Goal: Information Seeking & Learning: Learn about a topic

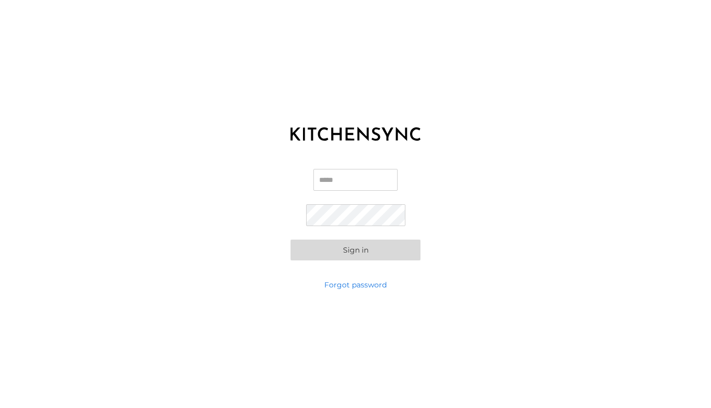
click at [337, 184] on input "Email" at bounding box center [355, 180] width 84 height 22
type input "**********"
click at [350, 258] on button "Sign in" at bounding box center [355, 250] width 130 height 21
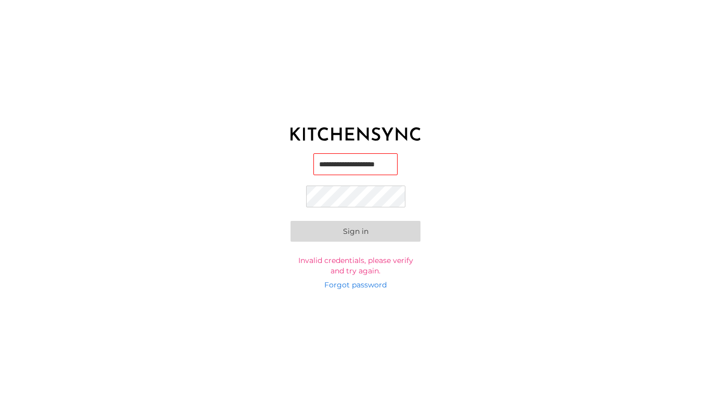
click at [290, 221] on button "Sign in" at bounding box center [355, 231] width 130 height 21
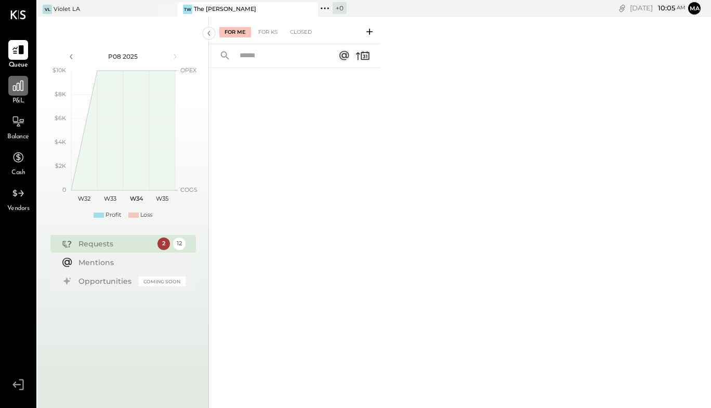
click at [16, 87] on icon at bounding box center [18, 86] width 14 height 14
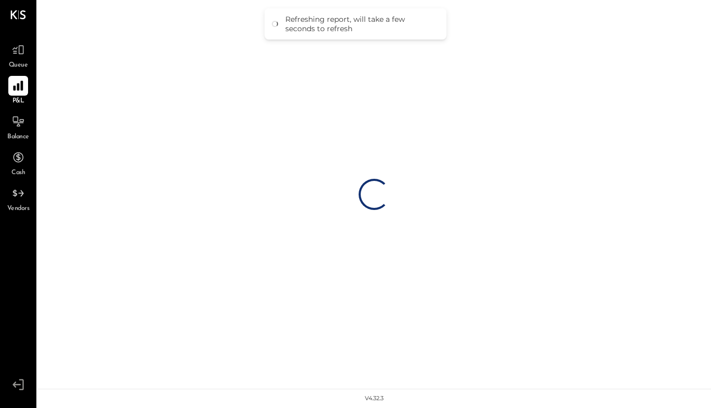
click at [23, 90] on icon at bounding box center [18, 86] width 14 height 14
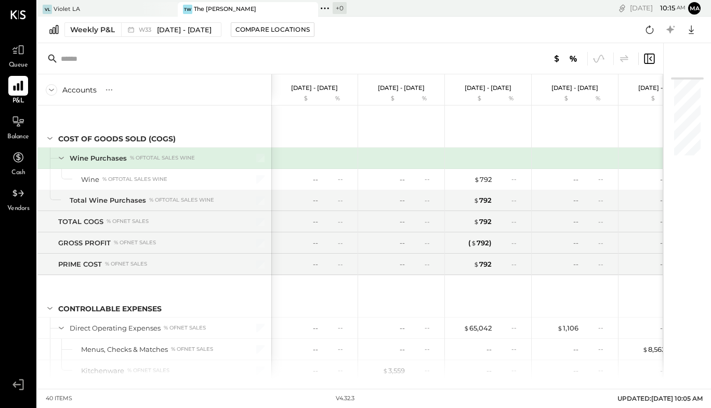
click at [24, 84] on icon at bounding box center [18, 86] width 14 height 14
click at [98, 31] on div "Weekly P&L" at bounding box center [92, 29] width 45 height 10
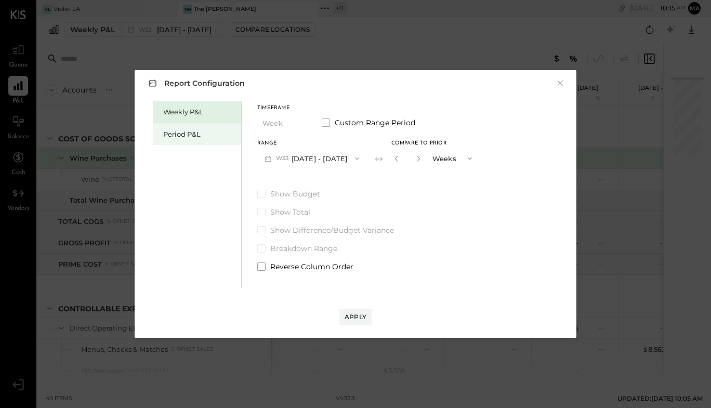
click at [205, 139] on div "Period P&L" at bounding box center [197, 134] width 88 height 22
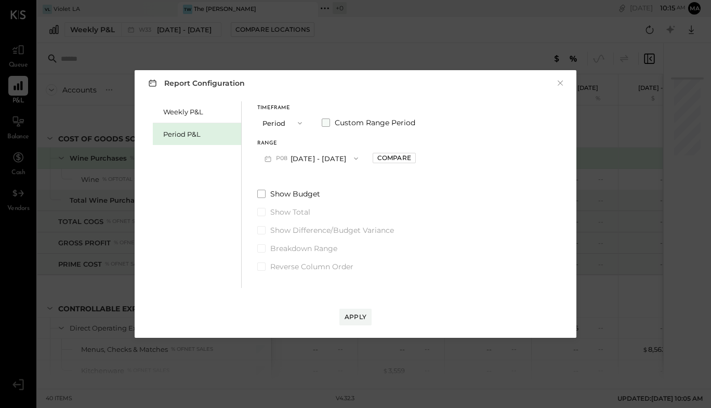
click at [337, 121] on span "Custom Range Period" at bounding box center [375, 122] width 81 height 10
click at [314, 156] on icon "button" at bounding box center [310, 158] width 8 height 8
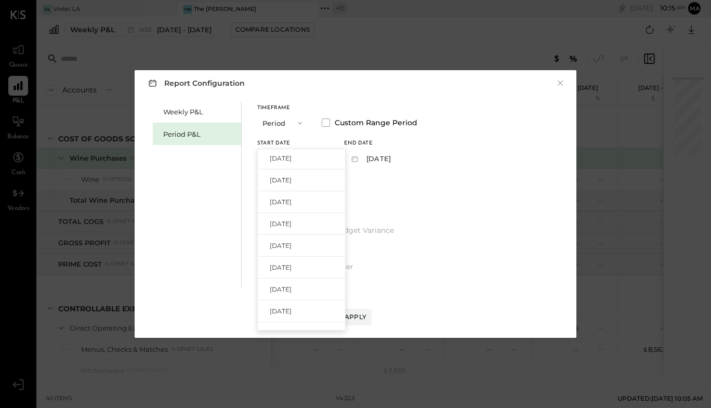
scroll to position [69, 0]
click at [292, 243] on span "[DATE]" at bounding box center [281, 244] width 22 height 9
click at [401, 159] on icon "button" at bounding box center [396, 158] width 8 height 8
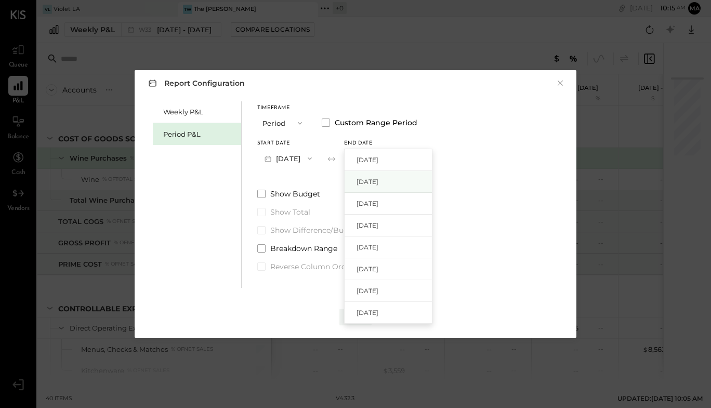
click at [419, 180] on div "[DATE]" at bounding box center [388, 182] width 87 height 22
click at [298, 122] on icon "button" at bounding box center [300, 123] width 8 height 8
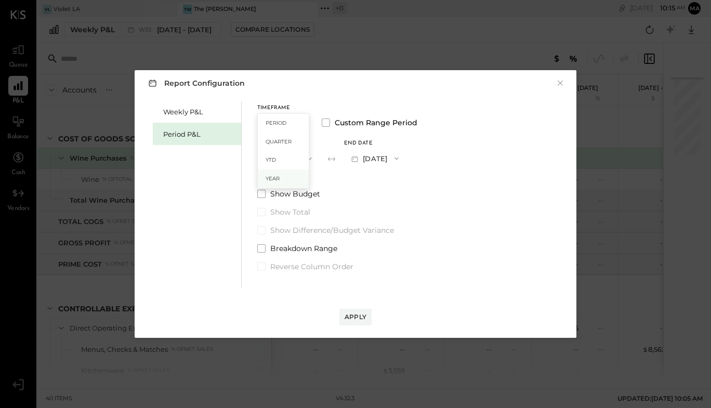
click at [274, 176] on span "Year" at bounding box center [273, 178] width 14 height 7
click at [413, 156] on div "Compare" at bounding box center [396, 157] width 34 height 9
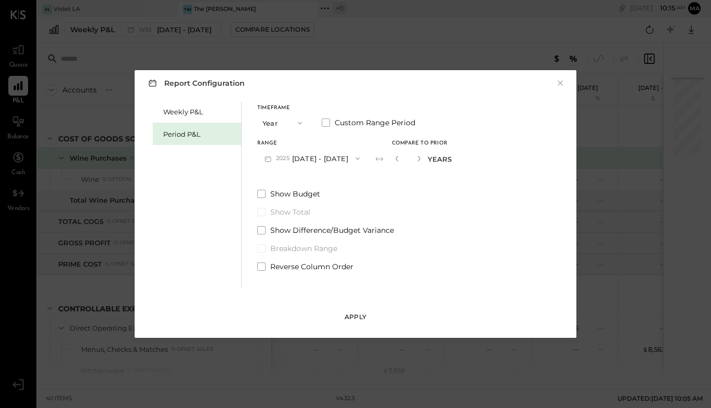
click at [352, 318] on div "Apply" at bounding box center [356, 316] width 22 height 9
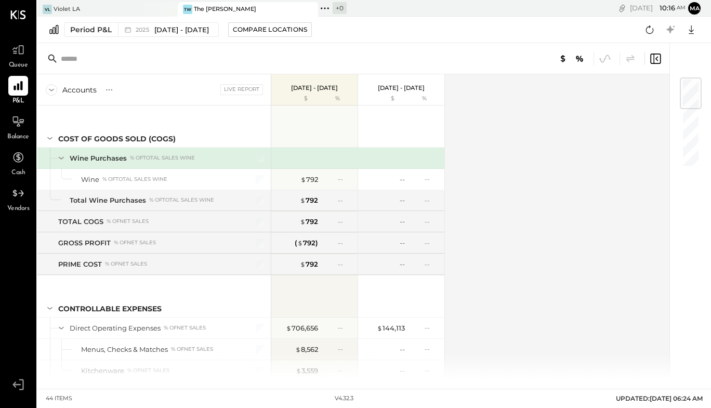
click at [686, 88] on div at bounding box center [691, 93] width 22 height 32
click at [92, 31] on div "Period P&L" at bounding box center [91, 29] width 42 height 10
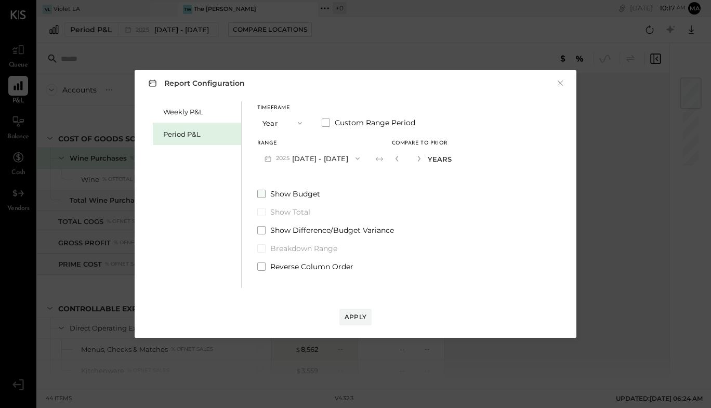
click at [262, 196] on span at bounding box center [261, 194] width 8 height 8
click at [354, 317] on div "Apply" at bounding box center [356, 316] width 22 height 9
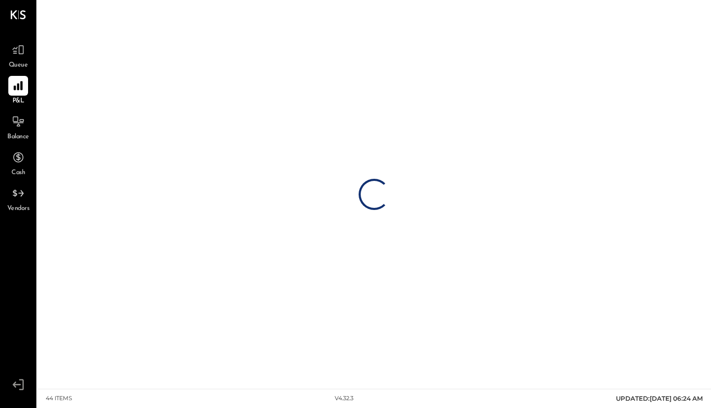
click at [354, 317] on div "Loading…" at bounding box center [373, 194] width 673 height 389
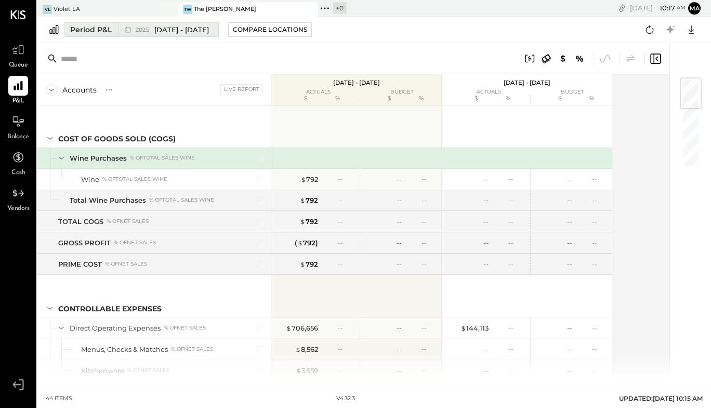
click at [114, 29] on button "Period P&L 2025 [DATE] - [DATE]" at bounding box center [141, 29] width 154 height 15
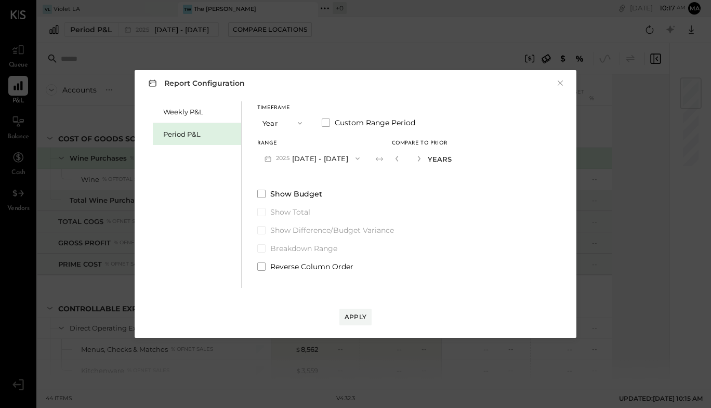
click at [277, 122] on button "Year" at bounding box center [283, 122] width 52 height 19
click at [367, 157] on button "2025 [DATE] - [DATE]" at bounding box center [312, 158] width 110 height 19
click at [333, 182] on span "[DATE] - [DATE]" at bounding box center [308, 181] width 49 height 9
click at [317, 151] on button "[DATE] - [DATE]" at bounding box center [312, 158] width 110 height 19
click at [321, 160] on span "[DATE] - [DATE]" at bounding box center [307, 159] width 49 height 9
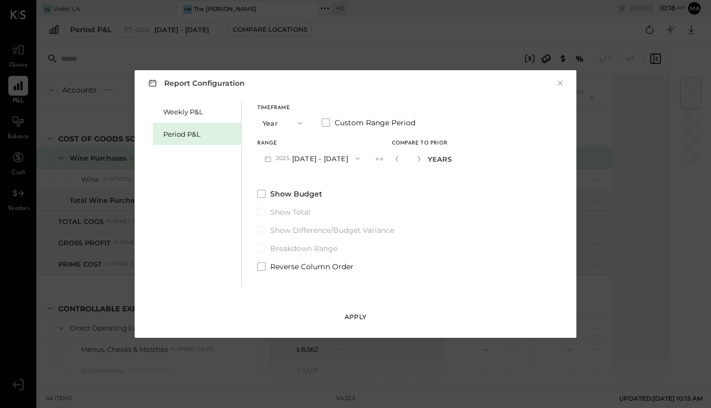
click at [356, 316] on div "Apply" at bounding box center [356, 316] width 22 height 9
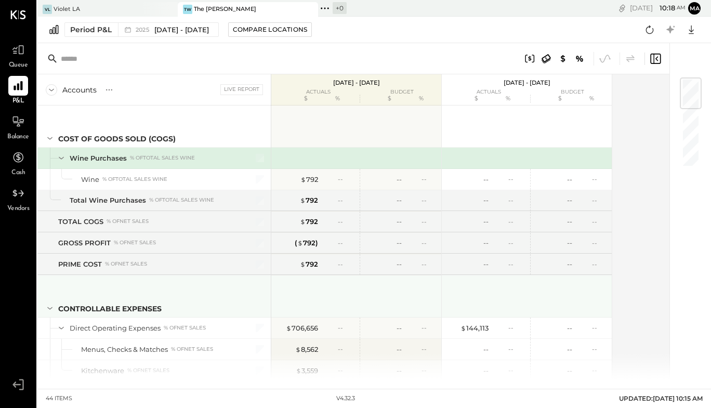
click at [356, 316] on div at bounding box center [356, 296] width 170 height 42
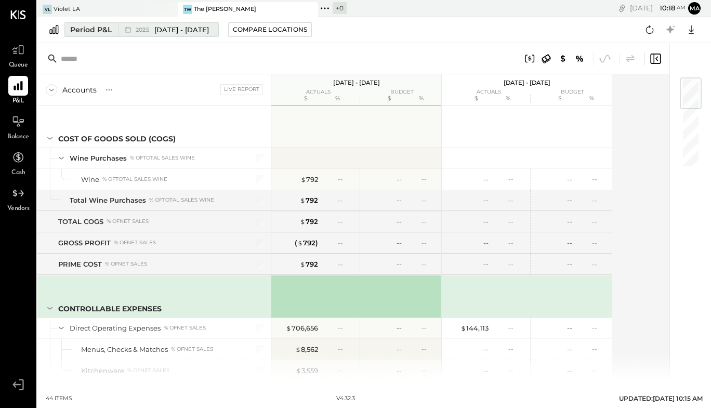
click at [99, 28] on div "Period P&L" at bounding box center [91, 29] width 42 height 10
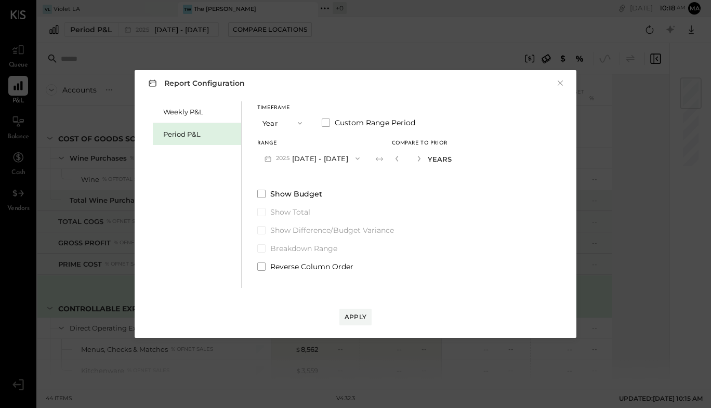
click at [302, 124] on icon "button" at bounding box center [300, 123] width 8 height 8
click at [287, 139] on span "Quarter" at bounding box center [279, 141] width 26 height 7
click at [303, 124] on icon "button" at bounding box center [300, 123] width 8 height 8
click at [327, 124] on span at bounding box center [326, 122] width 8 height 8
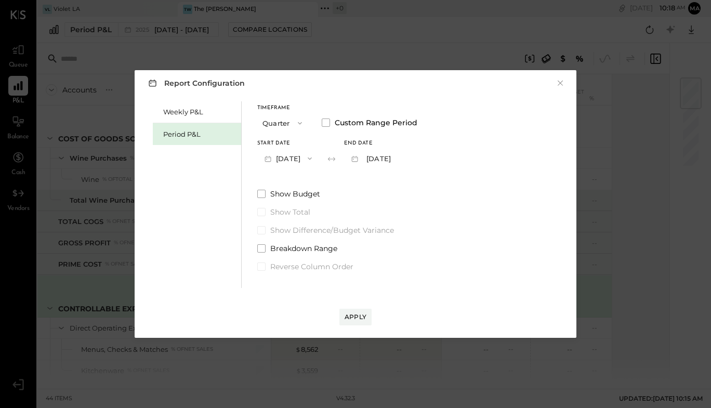
click at [300, 124] on icon "button" at bounding box center [300, 123] width 8 height 8
click at [283, 179] on div "Year" at bounding box center [283, 178] width 51 height 19
click at [300, 122] on icon "button" at bounding box center [300, 123] width 8 height 8
click at [280, 181] on div "Year" at bounding box center [283, 178] width 51 height 19
click at [326, 123] on span at bounding box center [326, 122] width 8 height 8
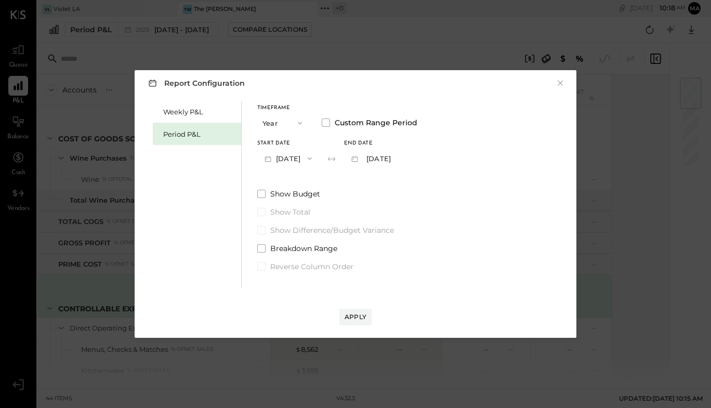
click at [298, 121] on icon "button" at bounding box center [300, 123] width 8 height 8
click at [287, 138] on span "Quarter" at bounding box center [279, 141] width 26 height 7
click at [300, 124] on icon "button" at bounding box center [300, 123] width 4 height 3
click at [342, 120] on span "Custom Range Period" at bounding box center [375, 122] width 81 height 10
click at [314, 156] on icon "button" at bounding box center [310, 158] width 8 height 8
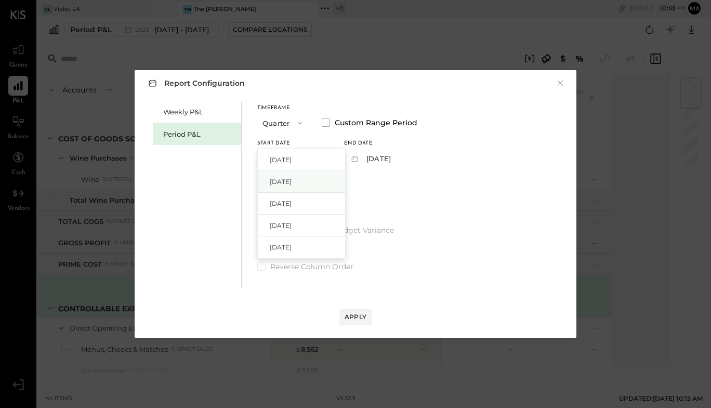
click at [316, 183] on div "[DATE]" at bounding box center [301, 182] width 87 height 22
click at [314, 158] on icon "button" at bounding box center [310, 158] width 8 height 8
click at [310, 201] on div "[DATE]" at bounding box center [301, 204] width 87 height 22
click at [401, 156] on icon "button" at bounding box center [396, 158] width 8 height 8
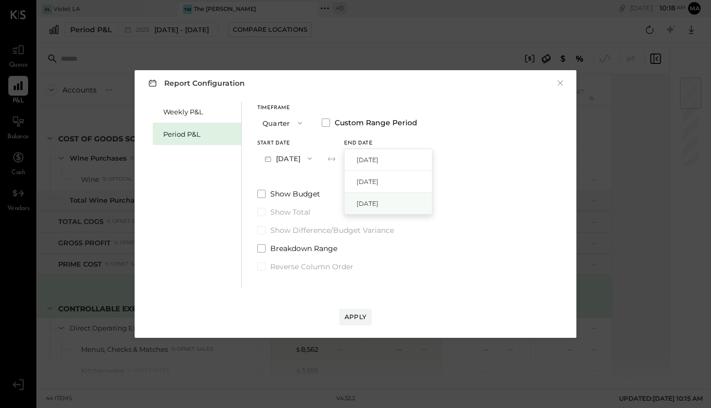
click at [412, 202] on div "[DATE]" at bounding box center [388, 204] width 87 height 22
click at [264, 194] on span at bounding box center [261, 194] width 8 height 8
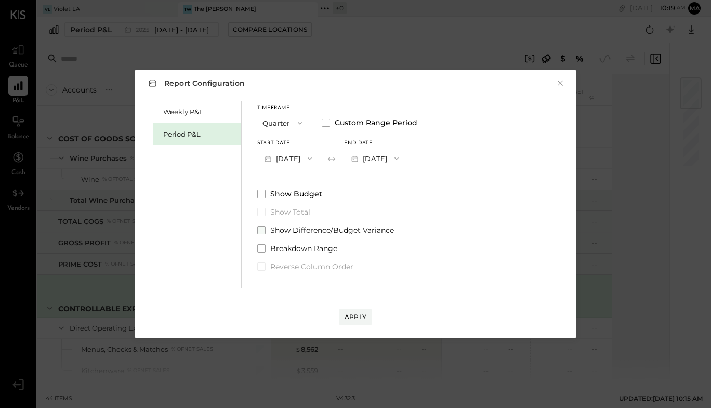
click at [262, 230] on span at bounding box center [261, 230] width 8 height 8
click at [358, 320] on div "Apply" at bounding box center [356, 316] width 22 height 9
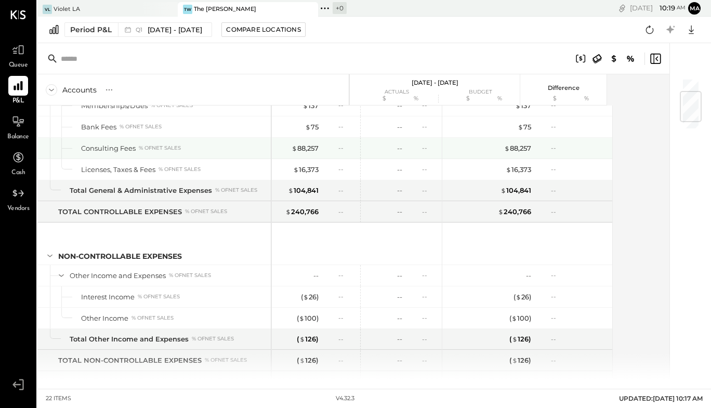
scroll to position [177, 0]
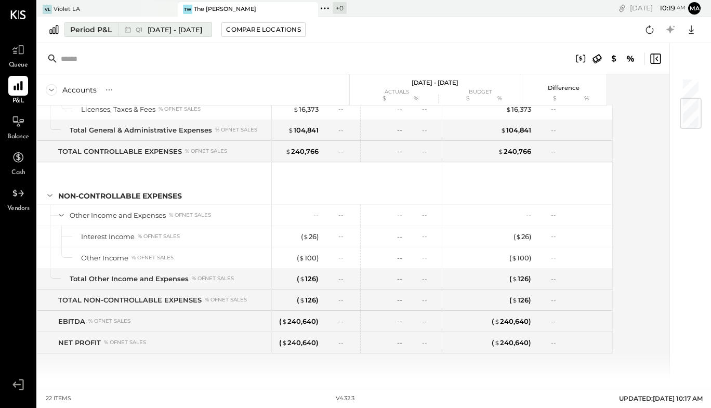
click at [105, 26] on div "Period P&L" at bounding box center [91, 29] width 42 height 10
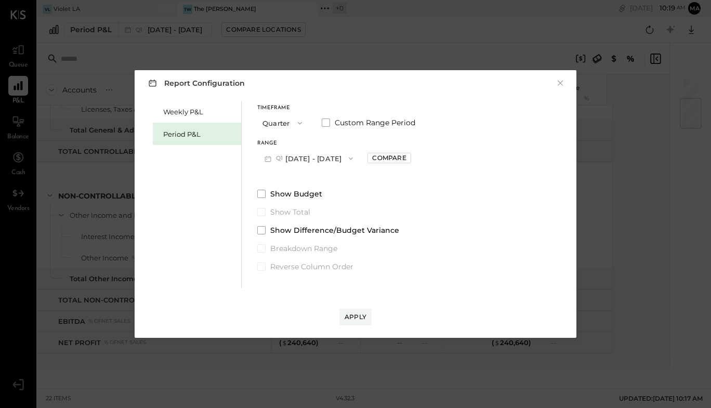
click at [299, 122] on icon "button" at bounding box center [300, 123] width 8 height 8
click at [281, 176] on div "Year" at bounding box center [283, 178] width 51 height 19
click at [558, 86] on button "×" at bounding box center [559, 83] width 9 height 10
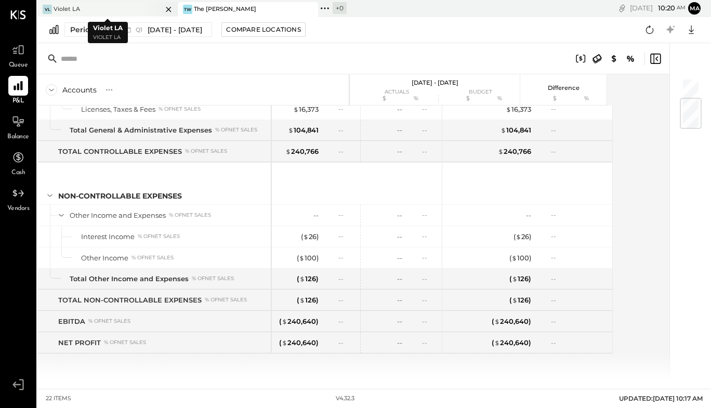
click at [59, 7] on div "Violet LA" at bounding box center [67, 9] width 27 height 8
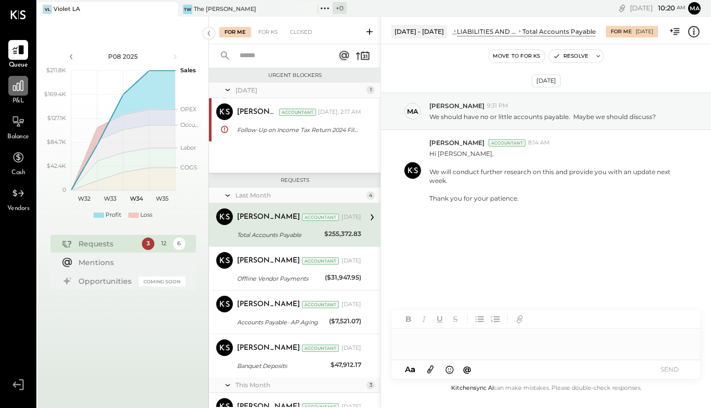
click at [27, 91] on div at bounding box center [18, 86] width 20 height 20
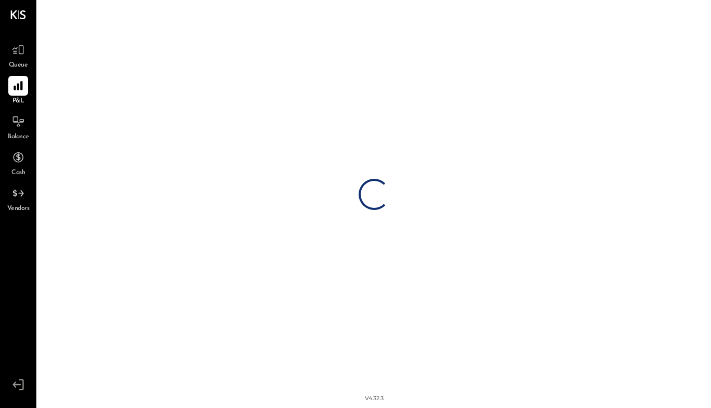
click at [27, 91] on div at bounding box center [18, 86] width 20 height 20
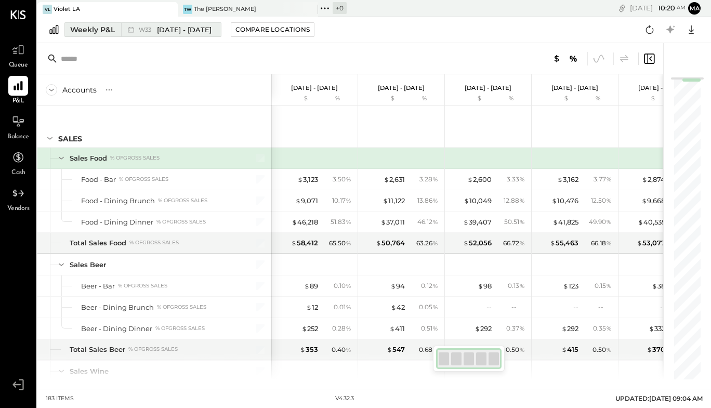
click at [104, 27] on div "Weekly P&L" at bounding box center [92, 29] width 45 height 10
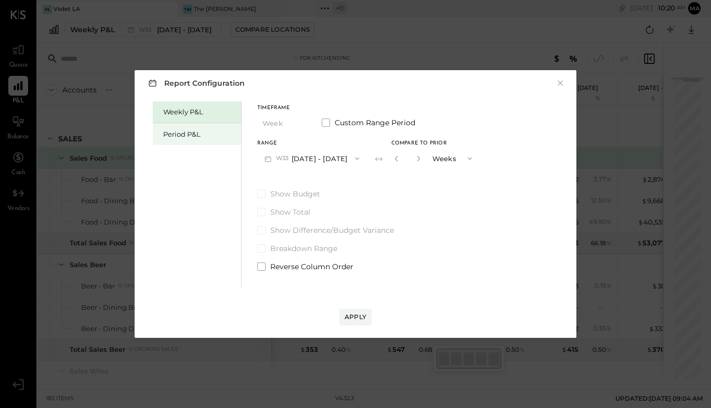
click at [200, 135] on div "Period P&L" at bounding box center [199, 134] width 73 height 10
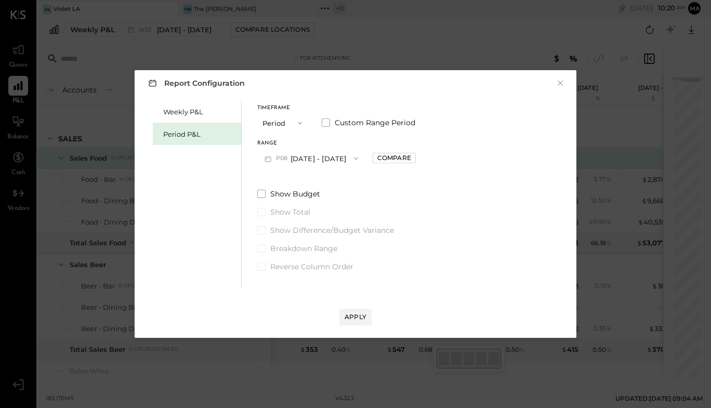
click at [302, 125] on icon "button" at bounding box center [300, 123] width 8 height 8
click at [283, 177] on div "Year" at bounding box center [283, 178] width 51 height 19
click at [298, 122] on icon "button" at bounding box center [300, 123] width 4 height 3
click at [277, 177] on span "Year" at bounding box center [273, 178] width 14 height 7
click at [336, 120] on span "Custom Range Period" at bounding box center [375, 122] width 81 height 10
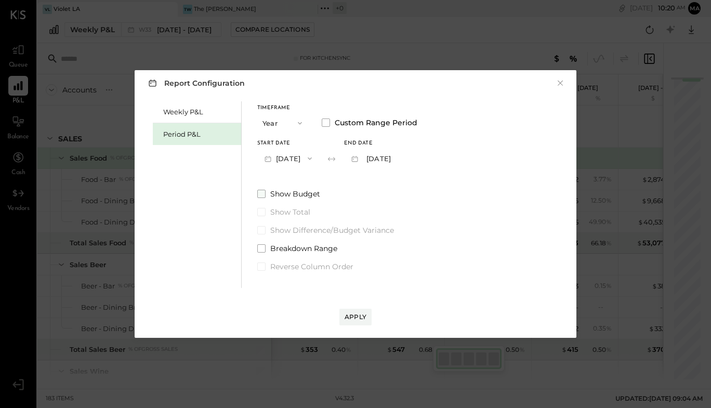
click at [261, 192] on span at bounding box center [261, 194] width 8 height 8
click at [350, 313] on div "Apply" at bounding box center [356, 316] width 22 height 9
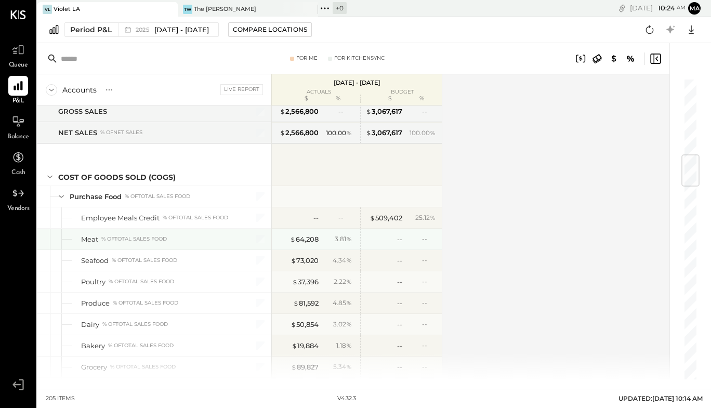
scroll to position [643, 0]
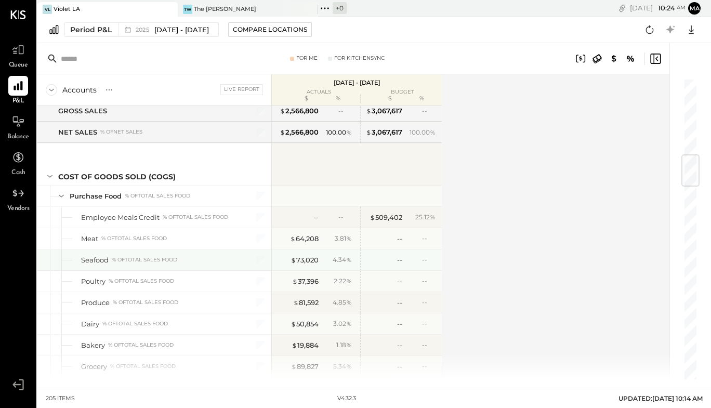
click at [358, 249] on div "$ 73,020 4.34 % -- --" at bounding box center [357, 259] width 170 height 21
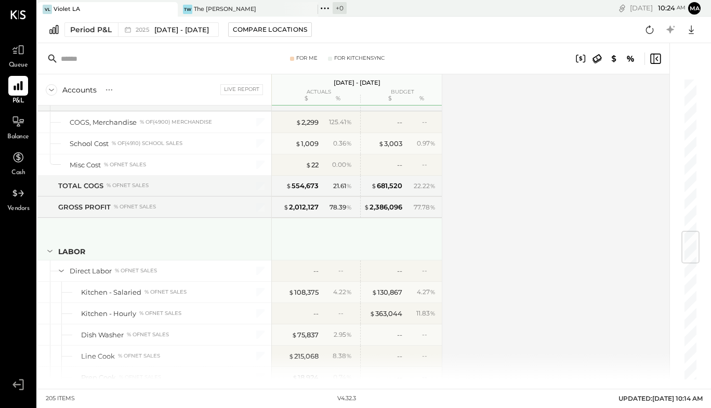
scroll to position [1257, 0]
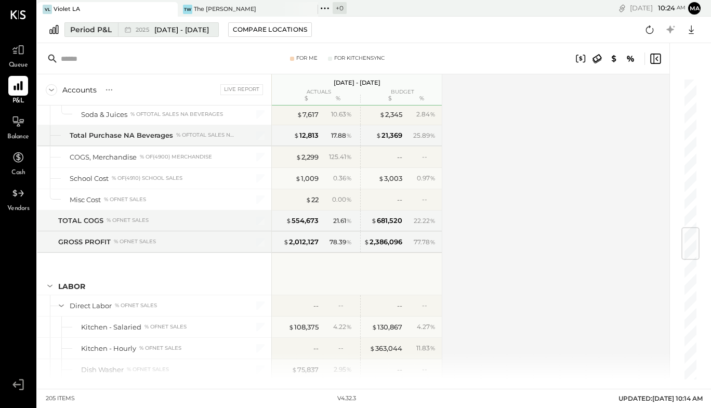
click at [111, 31] on div "Period P&L" at bounding box center [91, 29] width 42 height 10
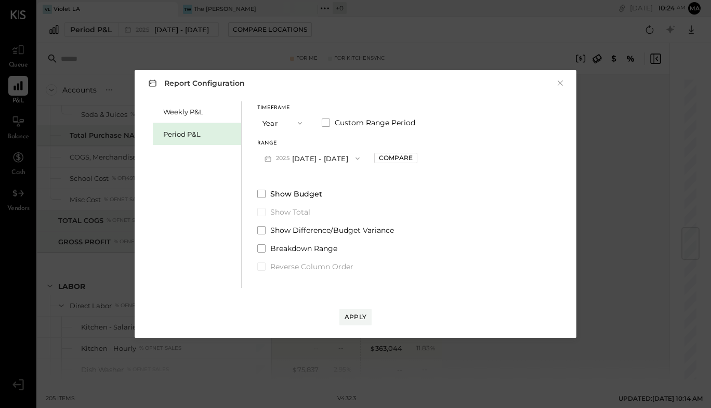
click at [302, 124] on icon "button" at bounding box center [300, 123] width 8 height 8
click at [292, 123] on div "Period" at bounding box center [283, 123] width 51 height 19
click at [298, 126] on icon "button" at bounding box center [300, 123] width 8 height 8
click at [290, 139] on span "Quarter" at bounding box center [279, 141] width 26 height 7
click at [392, 158] on div "Compare" at bounding box center [390, 157] width 34 height 9
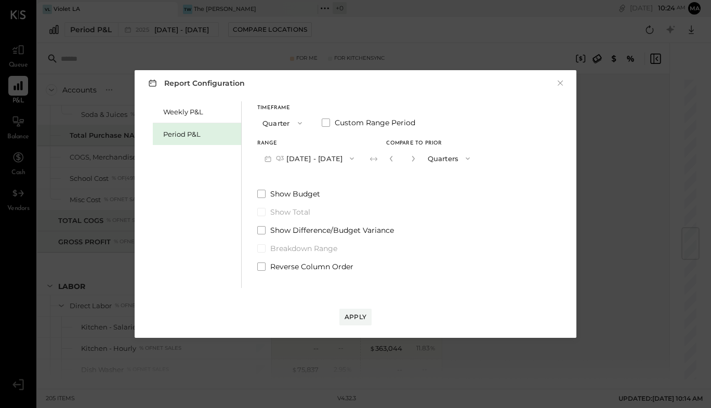
click at [302, 122] on icon "button" at bounding box center [300, 123] width 8 height 8
click at [295, 122] on div "Period" at bounding box center [283, 123] width 51 height 19
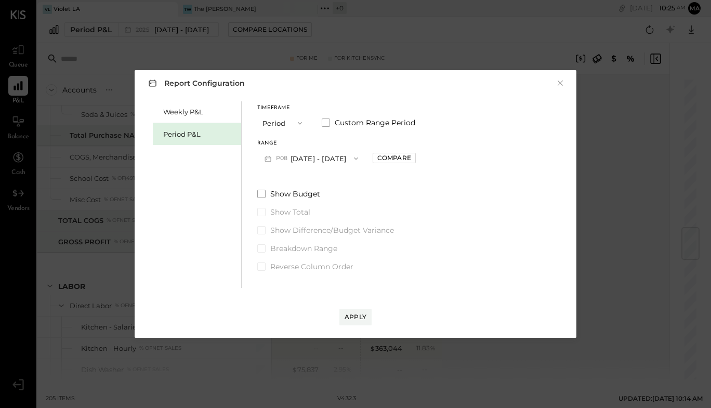
click at [354, 157] on icon "button" at bounding box center [356, 158] width 4 height 3
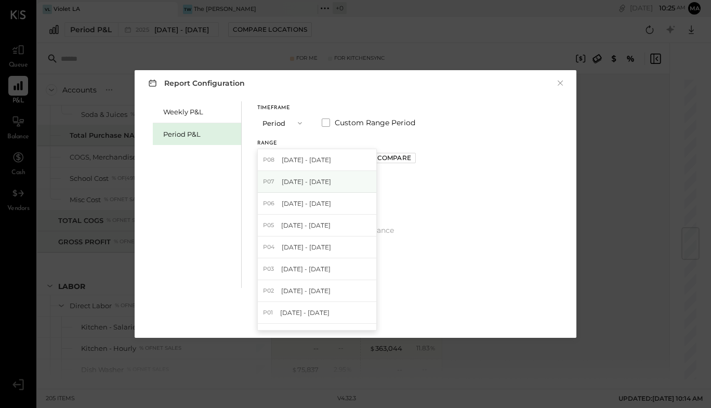
click at [331, 179] on span "[DATE] - [DATE]" at bounding box center [306, 181] width 49 height 9
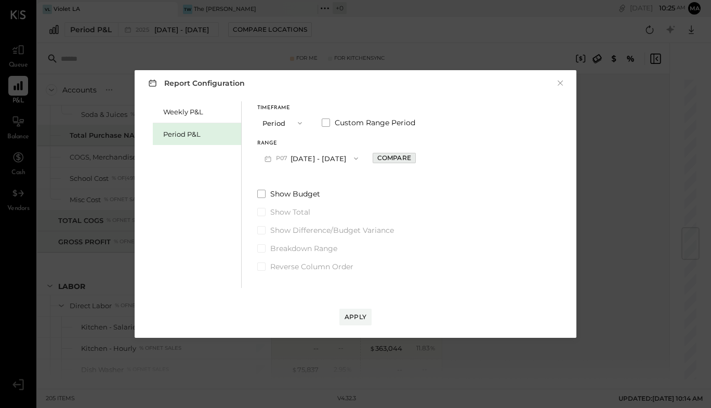
click at [399, 154] on div "Compare" at bounding box center [394, 157] width 34 height 9
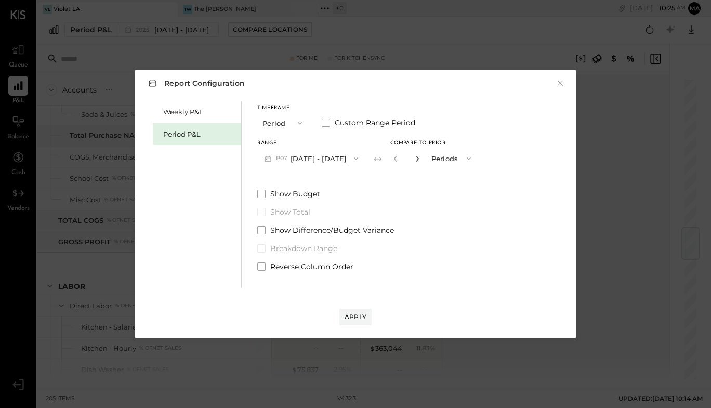
click at [420, 157] on icon "button" at bounding box center [417, 158] width 6 height 6
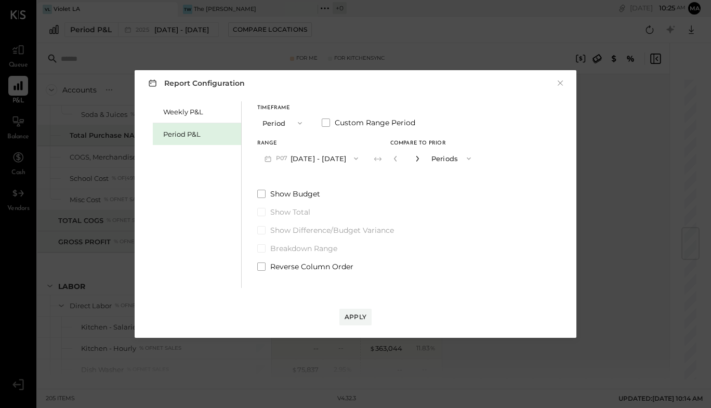
type input "*"
click at [263, 192] on span at bounding box center [261, 194] width 8 height 8
click at [355, 312] on button "Apply" at bounding box center [355, 317] width 32 height 17
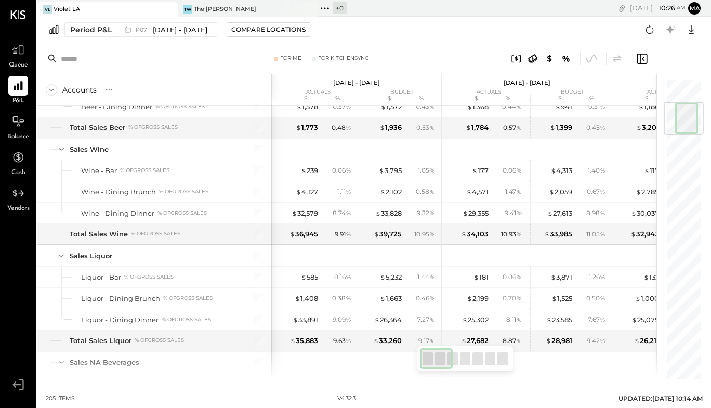
scroll to position [206, 0]
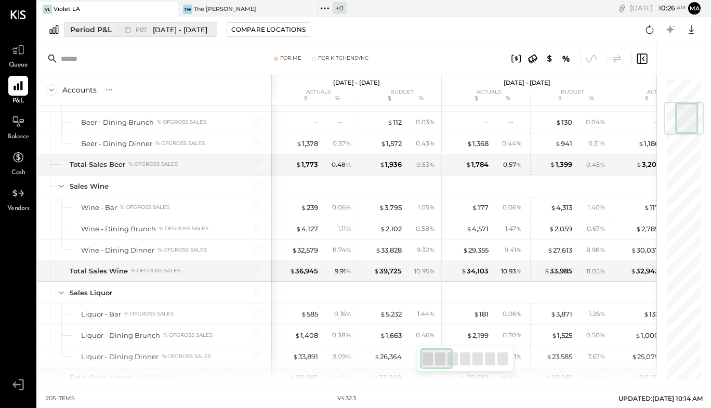
click at [211, 27] on div "P07 [DATE] - [DATE]" at bounding box center [165, 30] width 94 height 14
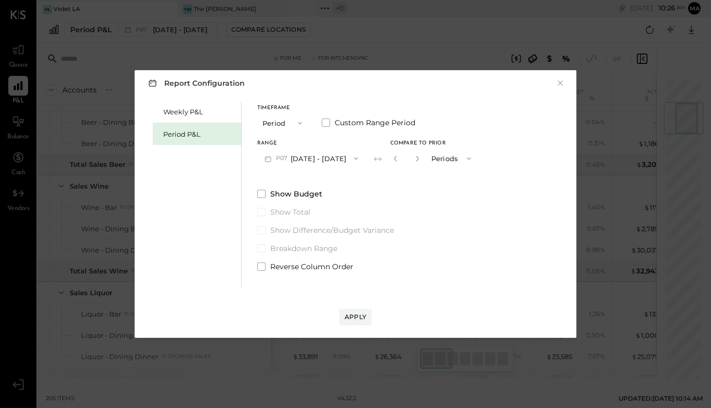
click at [299, 123] on icon "button" at bounding box center [300, 123] width 4 height 3
click at [283, 157] on div "YTD" at bounding box center [283, 160] width 51 height 19
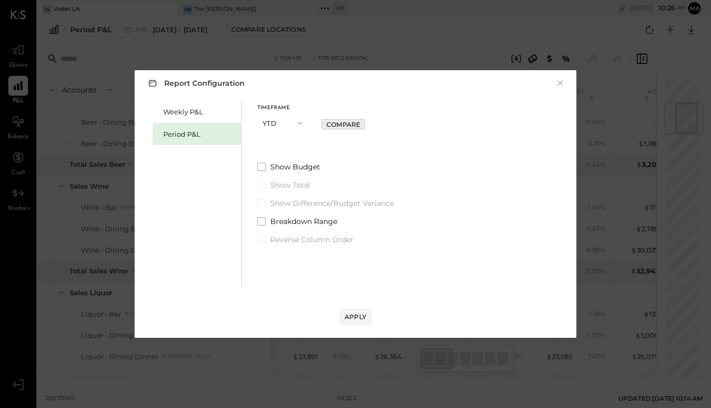
click at [340, 123] on div "Compare" at bounding box center [343, 124] width 34 height 9
click at [262, 164] on span at bounding box center [261, 167] width 8 height 8
click at [355, 317] on div "Apply" at bounding box center [356, 316] width 22 height 9
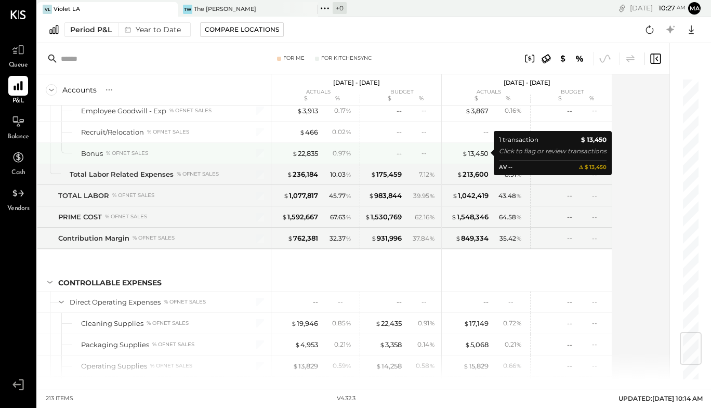
scroll to position [2135, 0]
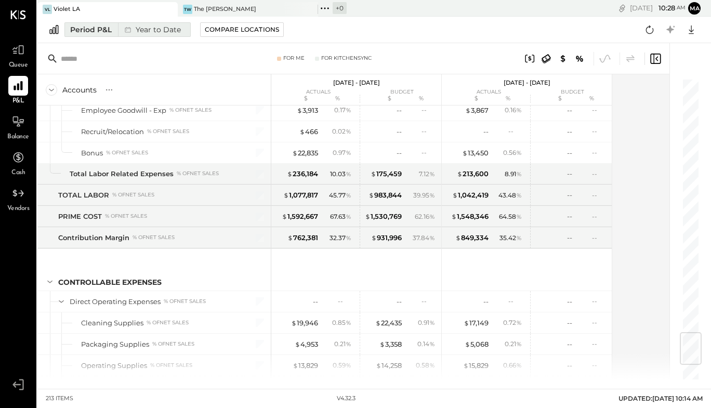
click at [103, 31] on div "Period P&L" at bounding box center [91, 29] width 42 height 10
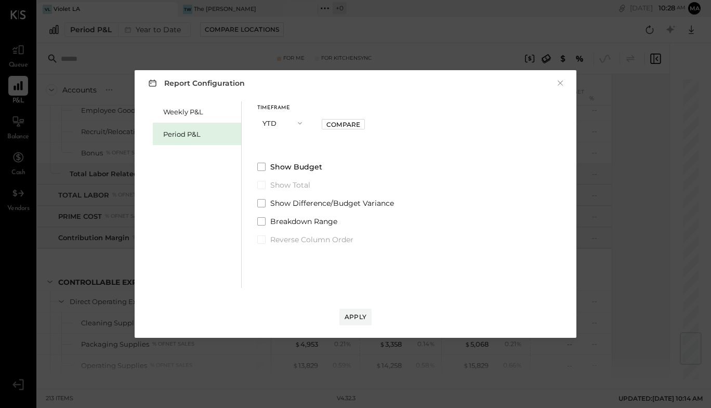
click at [298, 125] on icon "button" at bounding box center [300, 123] width 8 height 8
click at [287, 124] on div "Period" at bounding box center [283, 123] width 51 height 19
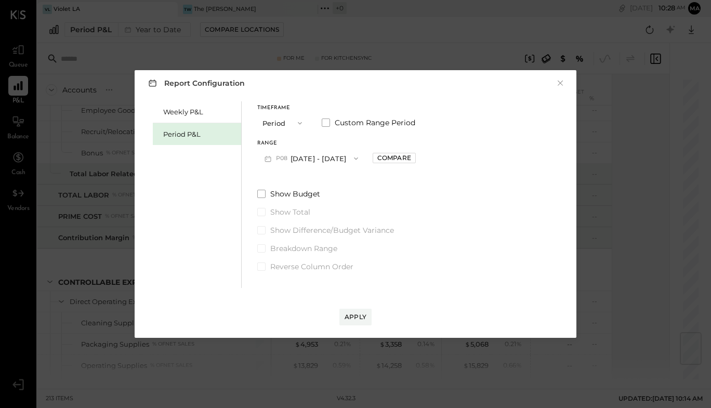
click at [326, 163] on button "P08 [DATE] - [DATE]" at bounding box center [311, 158] width 108 height 19
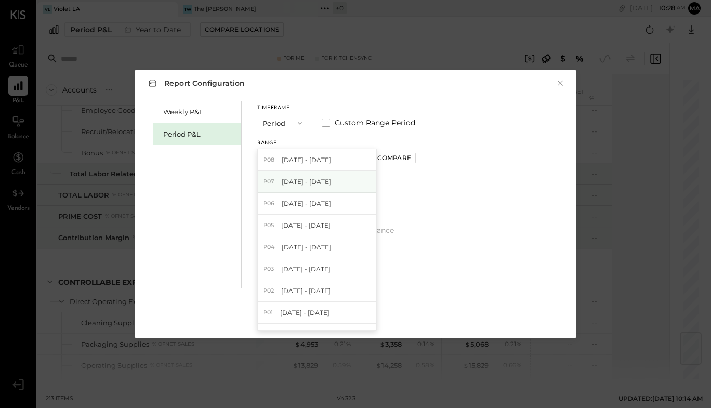
click at [321, 183] on span "[DATE] - [DATE]" at bounding box center [306, 181] width 49 height 9
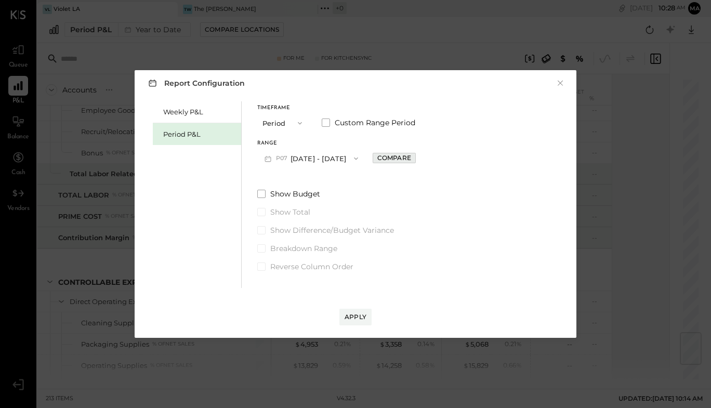
click at [401, 155] on div "Compare" at bounding box center [394, 157] width 34 height 9
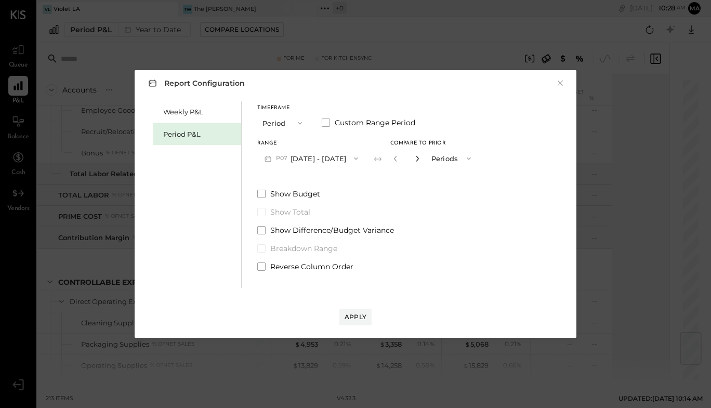
click at [420, 160] on icon "button" at bounding box center [417, 158] width 6 height 6
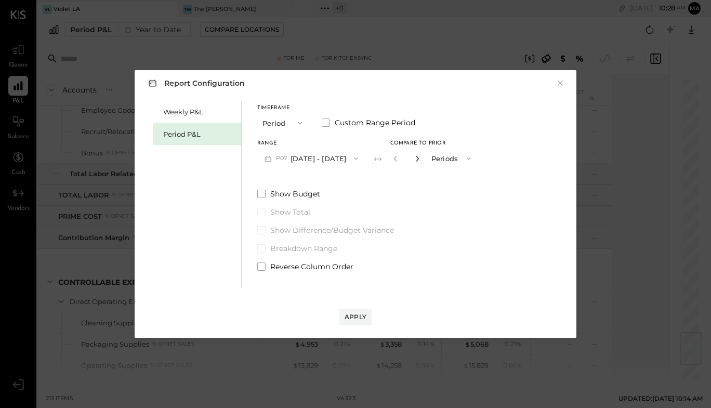
type input "*"
click at [361, 326] on div "Report Configuration × Weekly P&L Period P&L Timeframe Period Custom Range Peri…" at bounding box center [356, 204] width 442 height 268
click at [359, 317] on div "Apply" at bounding box center [356, 316] width 22 height 9
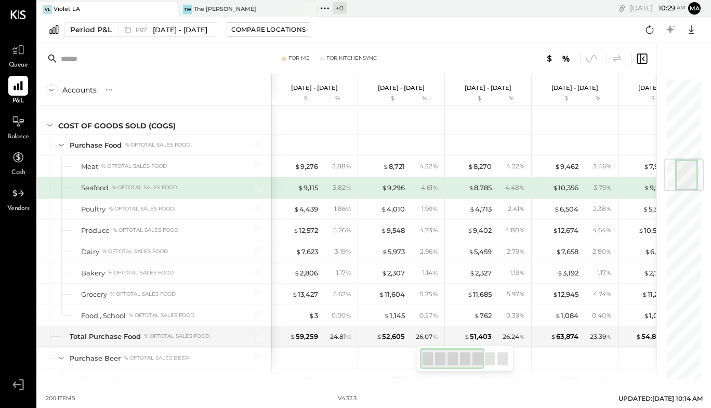
scroll to position [682, 0]
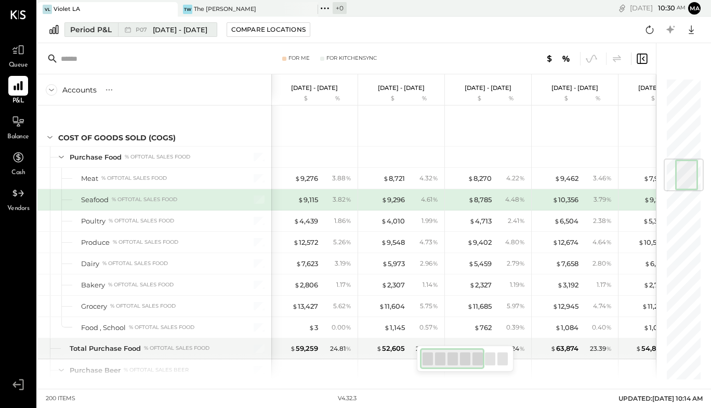
click at [88, 31] on div "Period P&L" at bounding box center [91, 29] width 42 height 10
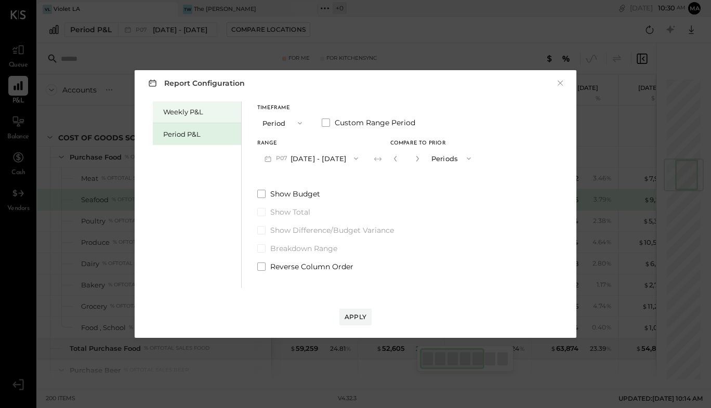
click at [175, 112] on div "Weekly P&L" at bounding box center [199, 112] width 73 height 10
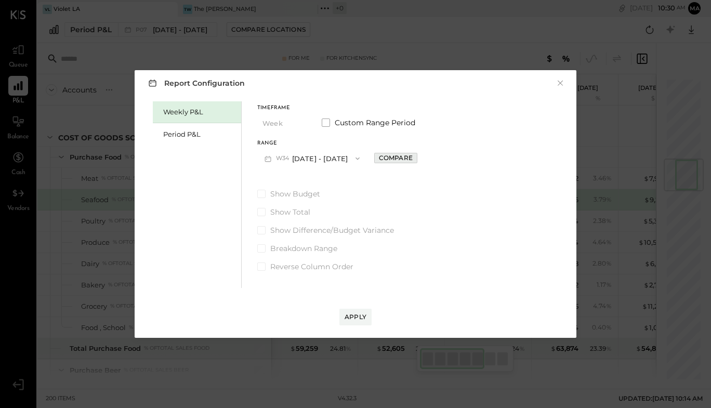
click at [390, 161] on div "Compare" at bounding box center [396, 157] width 34 height 9
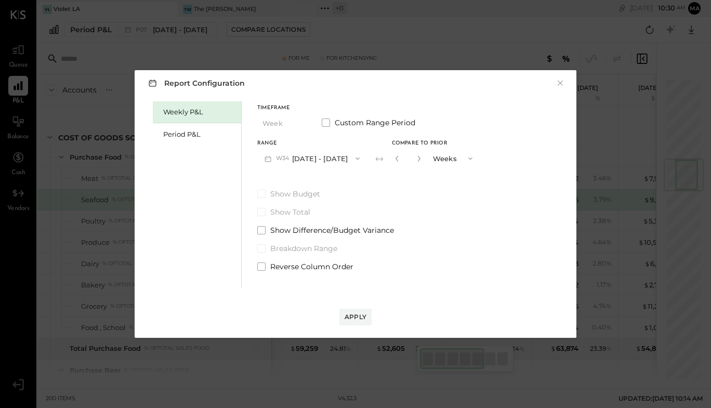
click at [422, 163] on button "button" at bounding box center [419, 158] width 8 height 11
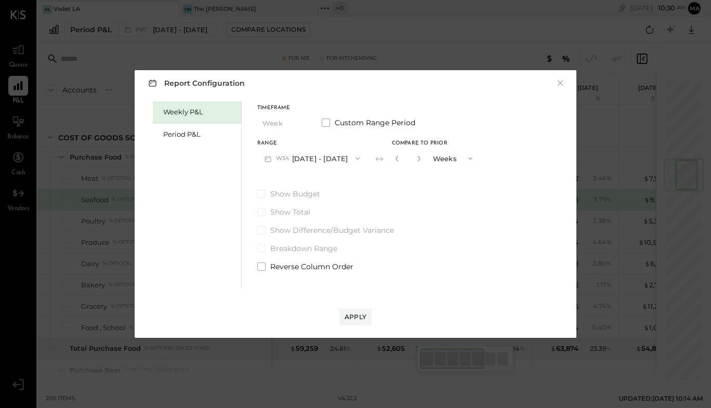
click at [422, 163] on button "button" at bounding box center [419, 158] width 8 height 11
type input "*"
click at [350, 314] on div "Apply" at bounding box center [356, 316] width 22 height 9
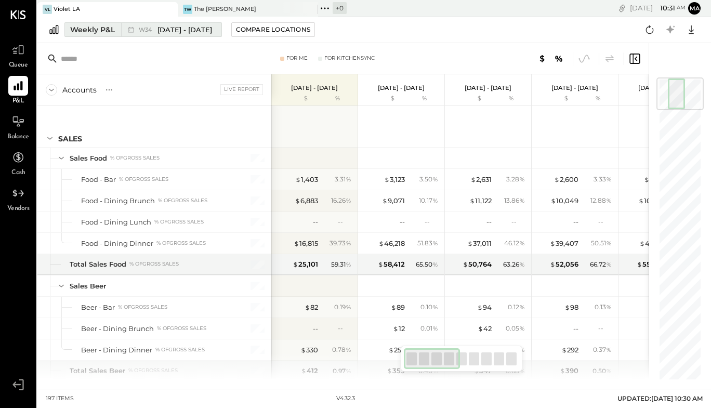
click at [106, 28] on div "Weekly P&L" at bounding box center [92, 29] width 45 height 10
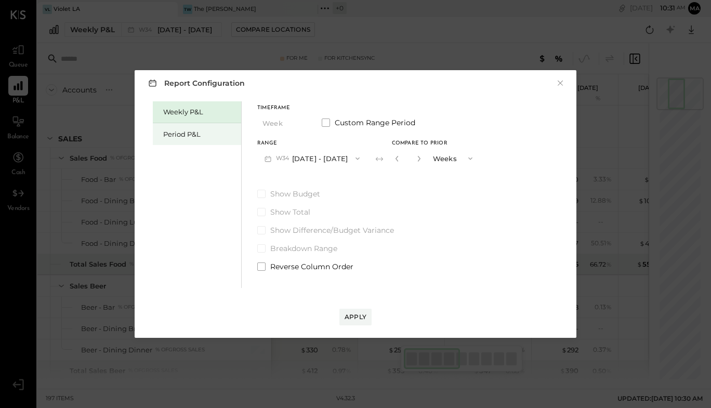
click at [195, 131] on div "Period P&L" at bounding box center [199, 134] width 73 height 10
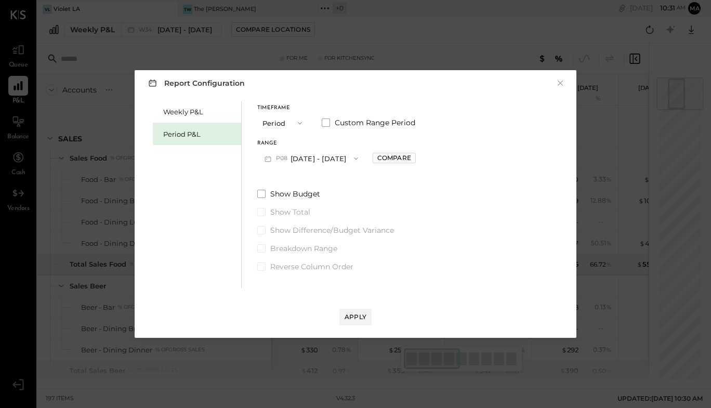
click at [324, 162] on button "P08 [DATE] - [DATE]" at bounding box center [311, 158] width 108 height 19
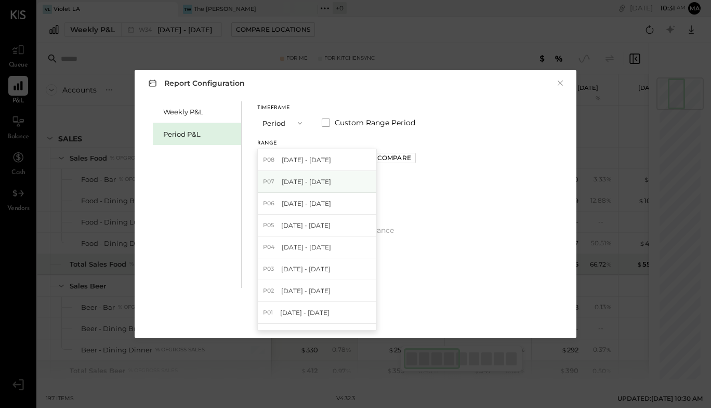
click at [320, 178] on span "[DATE] - [DATE]" at bounding box center [306, 181] width 49 height 9
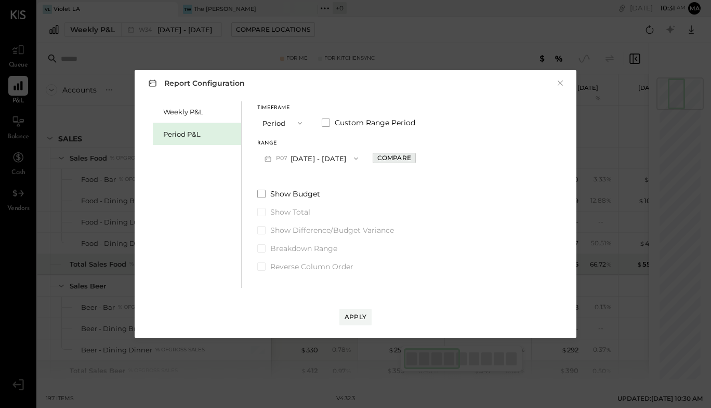
click at [411, 157] on div "Compare" at bounding box center [394, 157] width 34 height 9
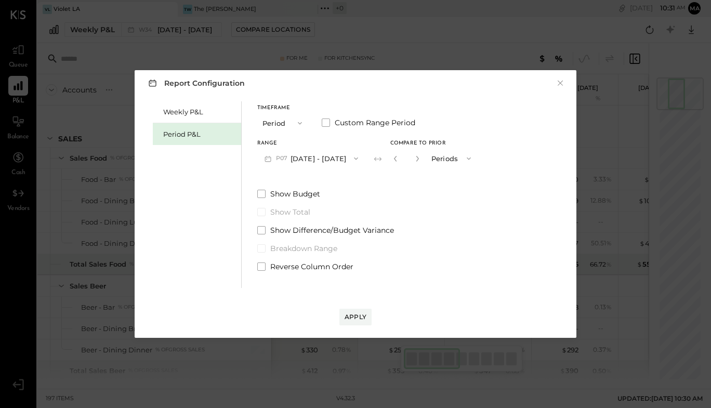
click at [473, 160] on icon "button" at bounding box center [469, 158] width 8 height 8
click at [418, 160] on icon "button" at bounding box center [417, 159] width 3 height 6
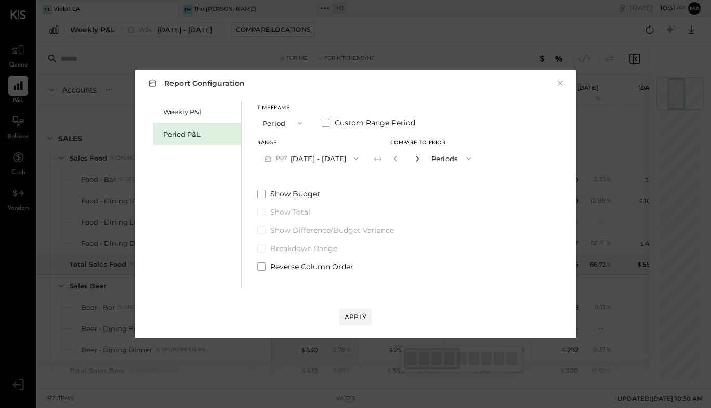
click at [418, 160] on icon "button" at bounding box center [417, 159] width 3 height 6
type input "*"
click at [261, 191] on span at bounding box center [261, 194] width 8 height 8
click at [352, 315] on div "Apply" at bounding box center [356, 316] width 22 height 9
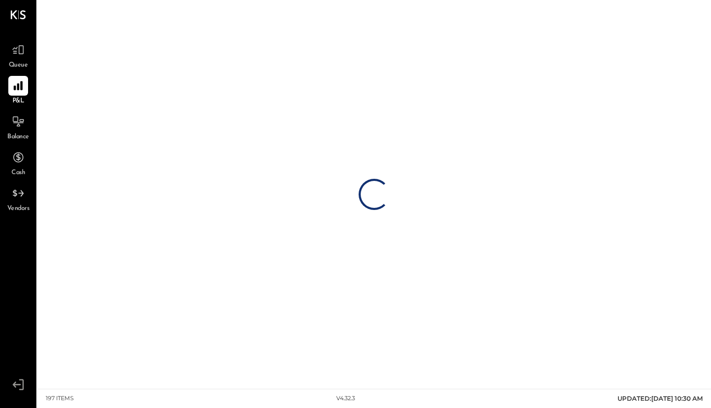
click at [352, 315] on div "Loading…" at bounding box center [373, 194] width 673 height 389
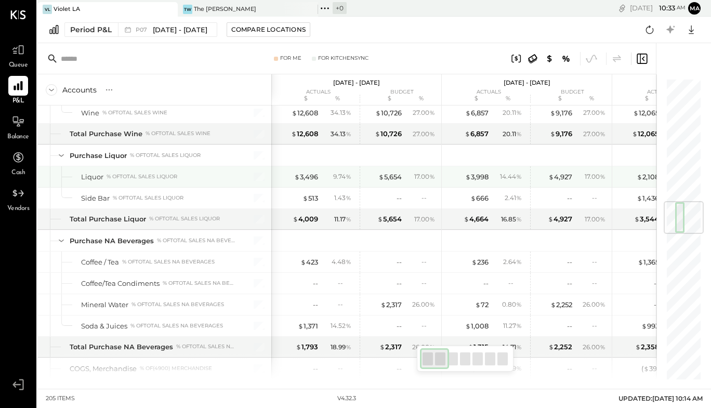
scroll to position [1039, 0]
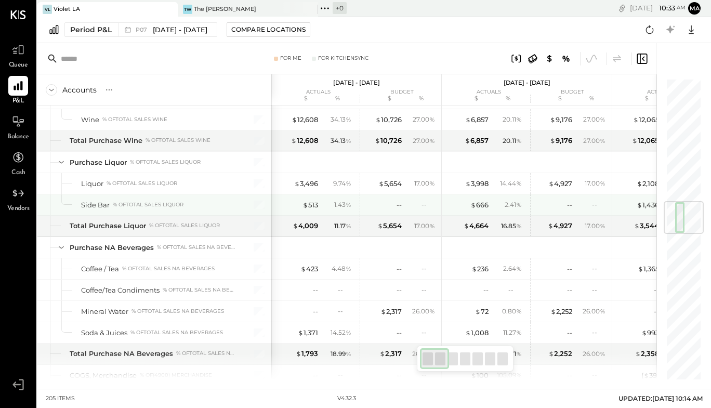
click at [223, 202] on div "Side Bar % of Total Sales Liquor" at bounding box center [158, 205] width 155 height 10
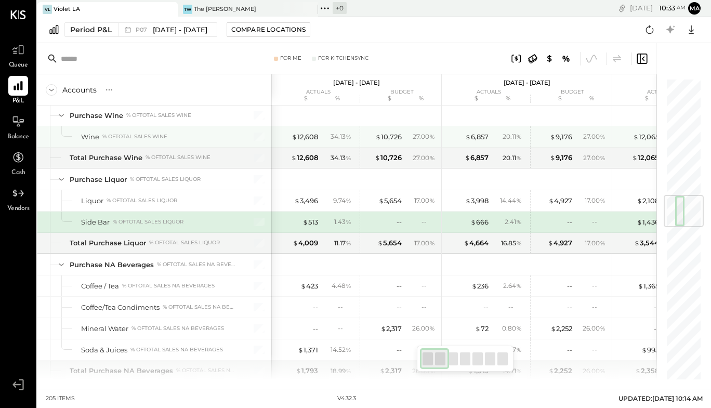
scroll to position [980, 0]
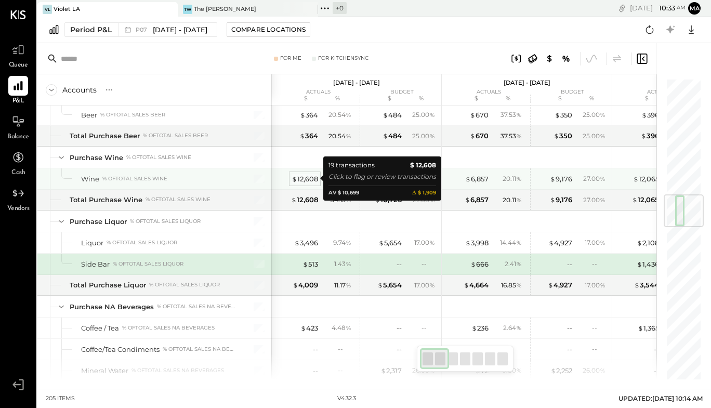
click at [313, 180] on div "$ 12,608" at bounding box center [305, 179] width 27 height 10
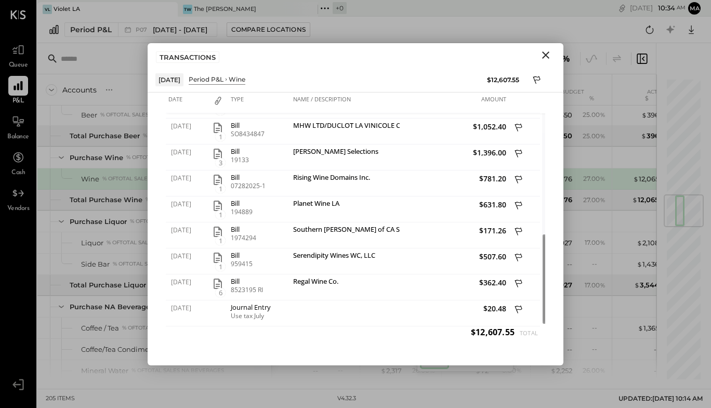
click at [542, 57] on icon "Close" at bounding box center [545, 55] width 12 height 12
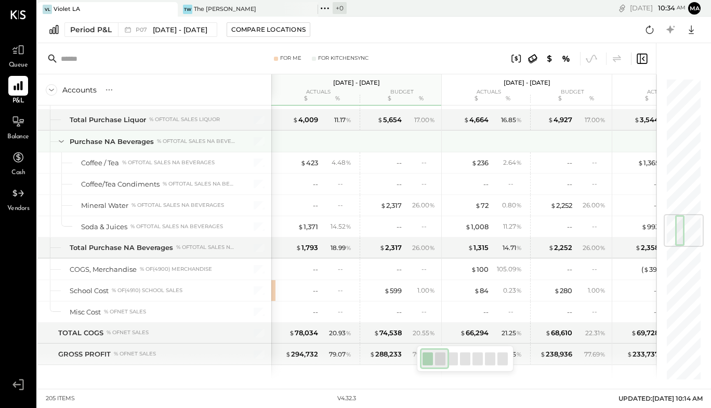
scroll to position [1146, 0]
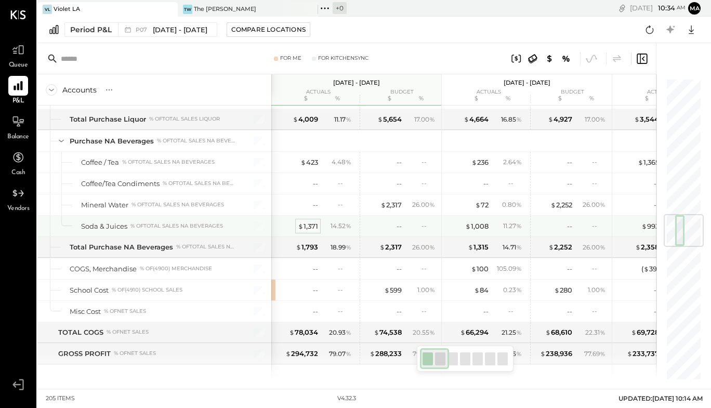
click at [312, 222] on div "$ 1,371" at bounding box center [308, 226] width 20 height 10
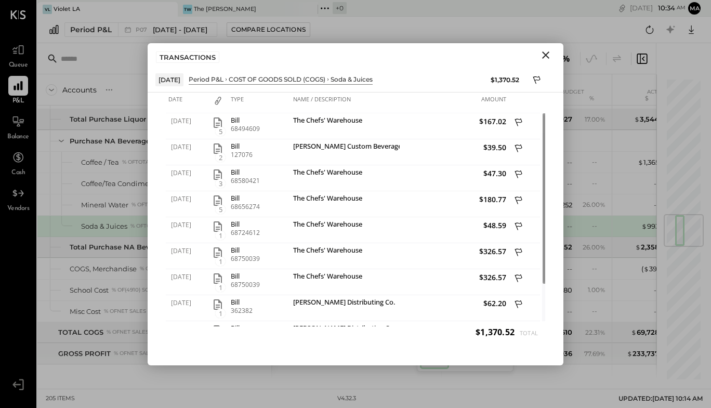
click at [547, 52] on icon "Close" at bounding box center [545, 54] width 7 height 7
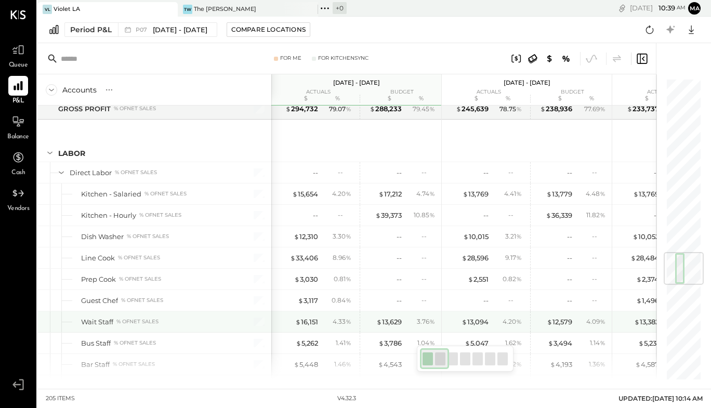
scroll to position [1467, 0]
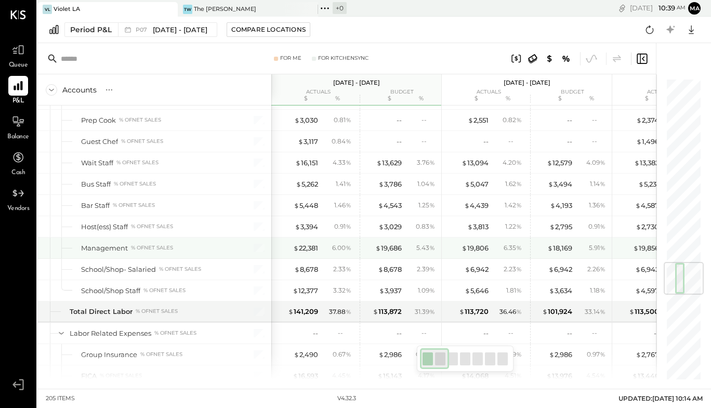
click at [341, 251] on div "6.00 %" at bounding box center [341, 247] width 19 height 9
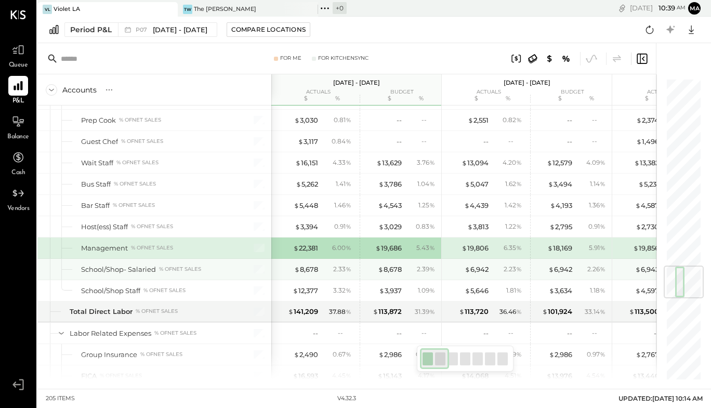
scroll to position [1577, 0]
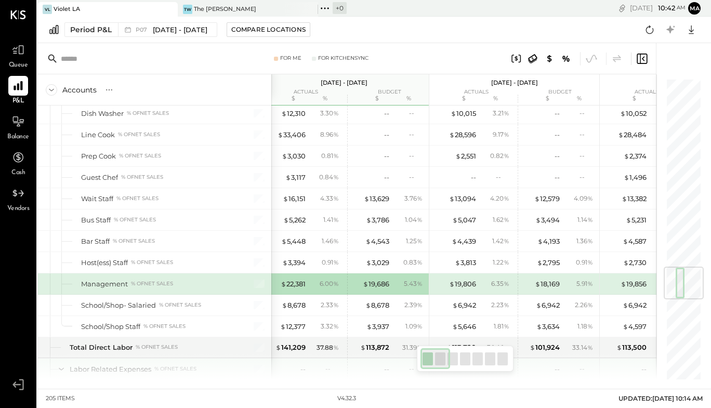
scroll to position [1587, 0]
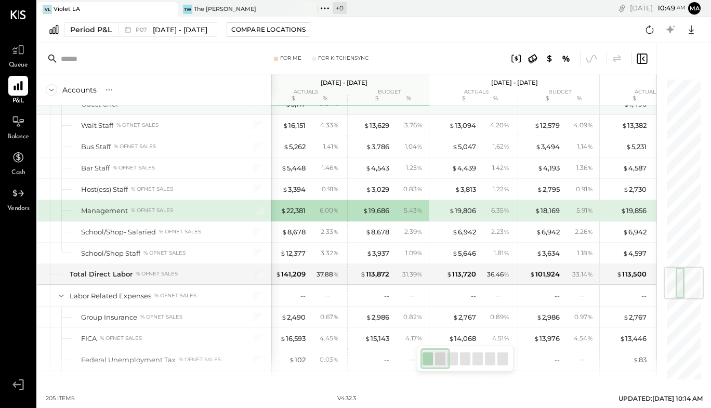
click at [376, 113] on div "-- --" at bounding box center [386, 104] width 78 height 21
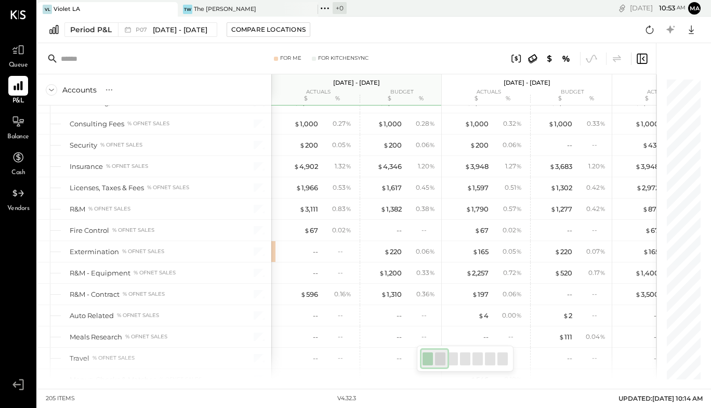
scroll to position [2717, 0]
